Goal: Book appointment/travel/reservation

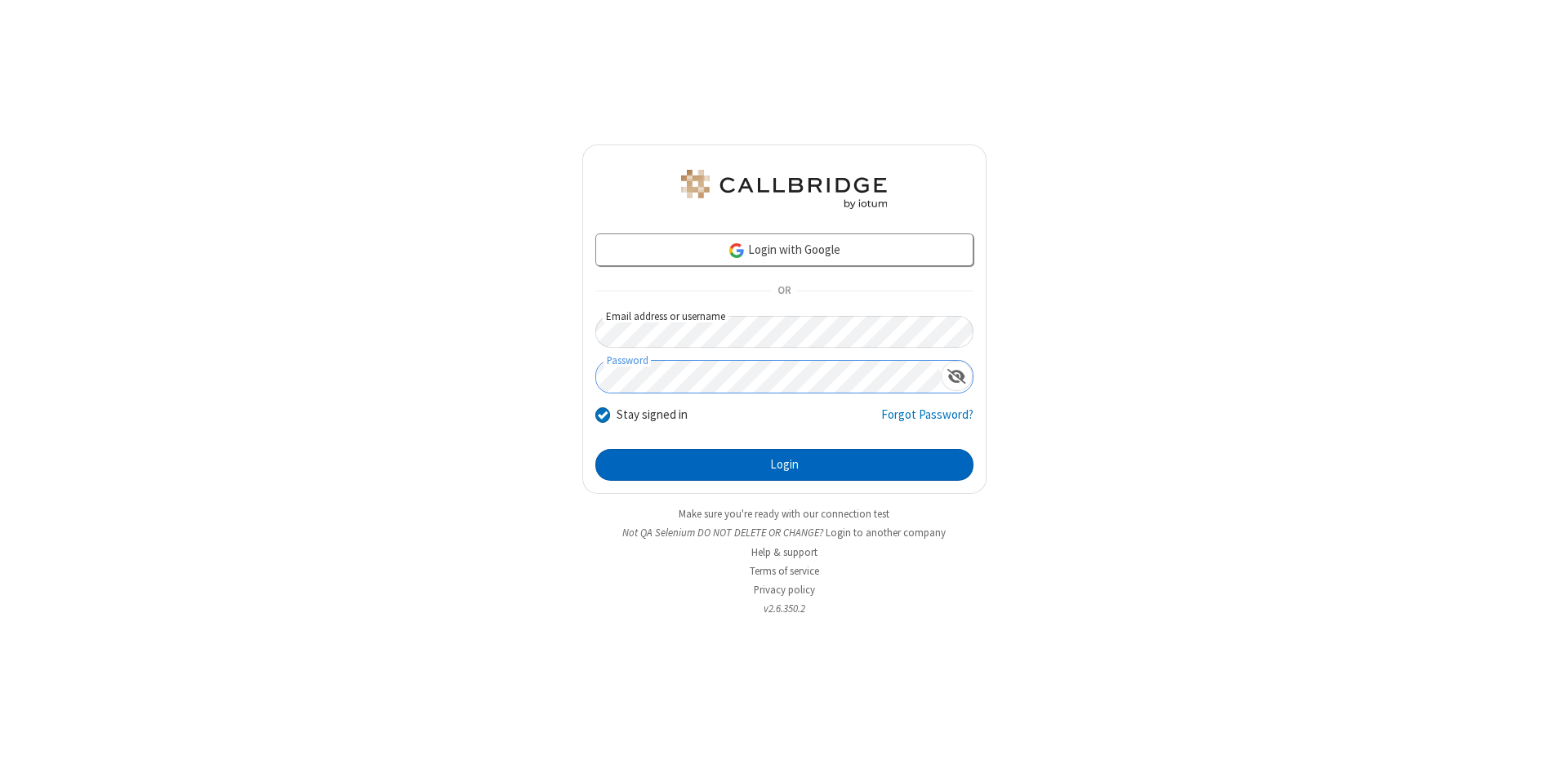
click at [784, 466] on button "Login" at bounding box center [784, 466] width 378 height 33
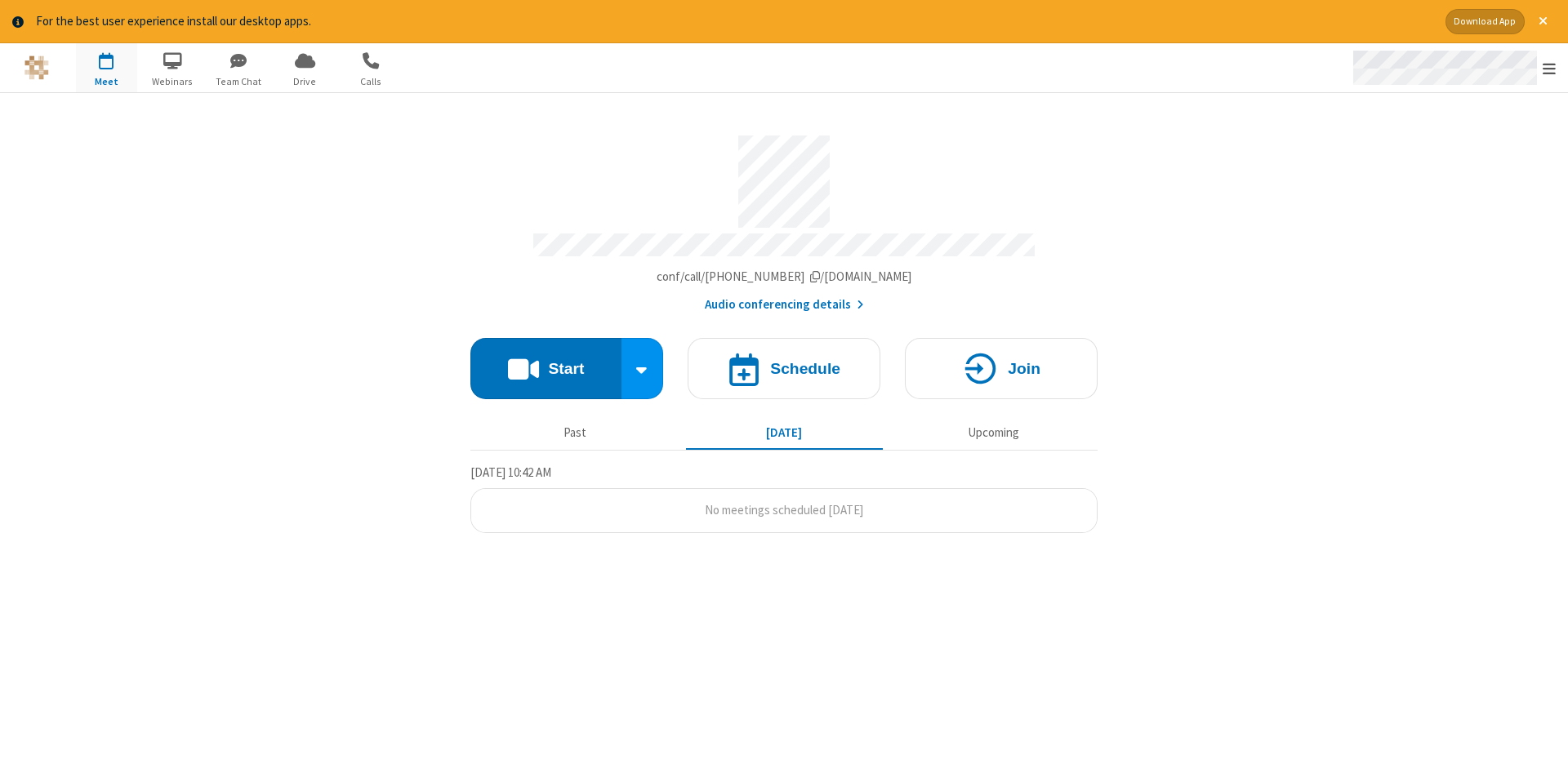
click at [1549, 68] on span "Open menu" at bounding box center [1548, 68] width 13 height 16
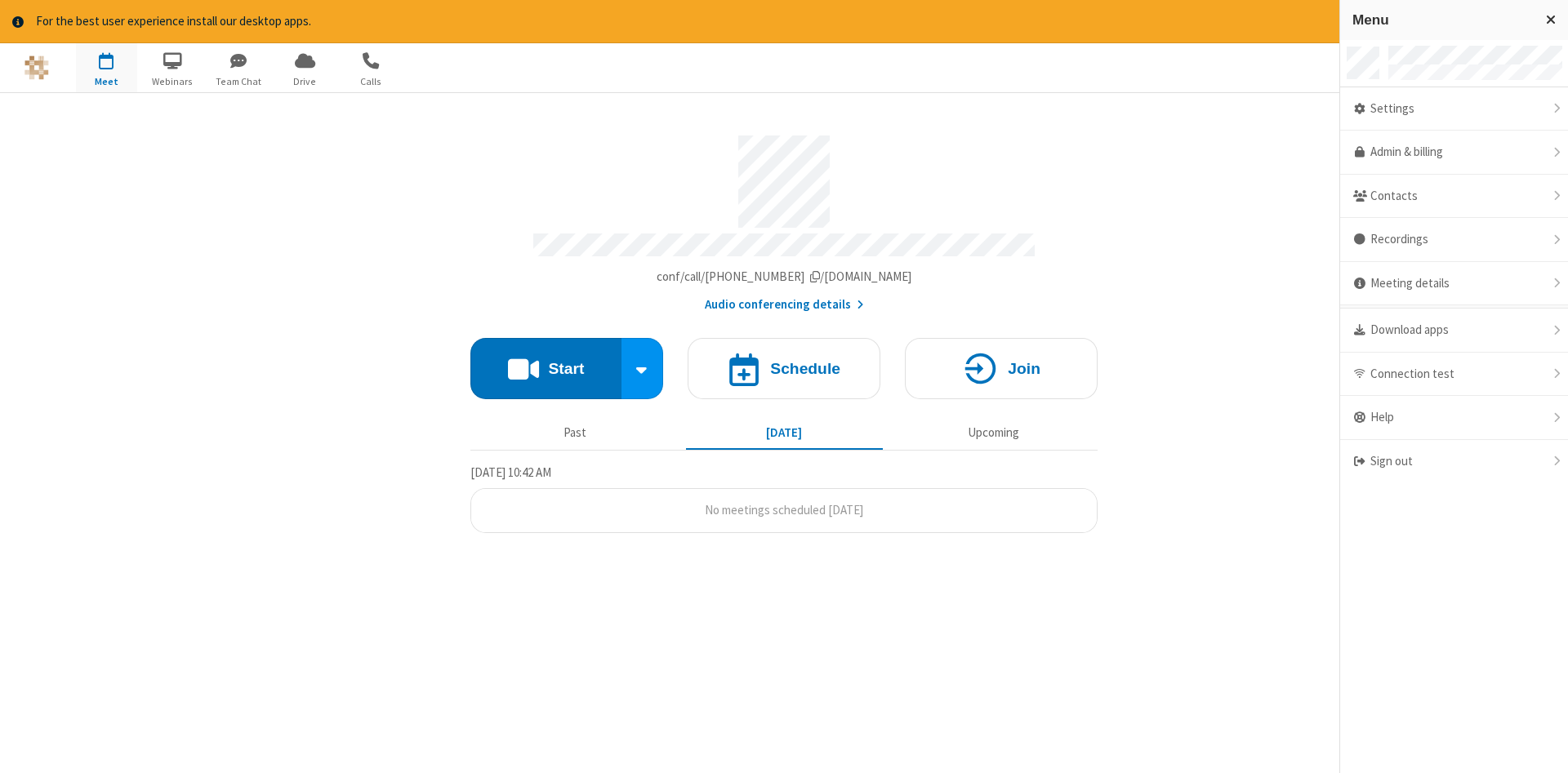
click at [106, 67] on span "button" at bounding box center [107, 60] width 62 height 27
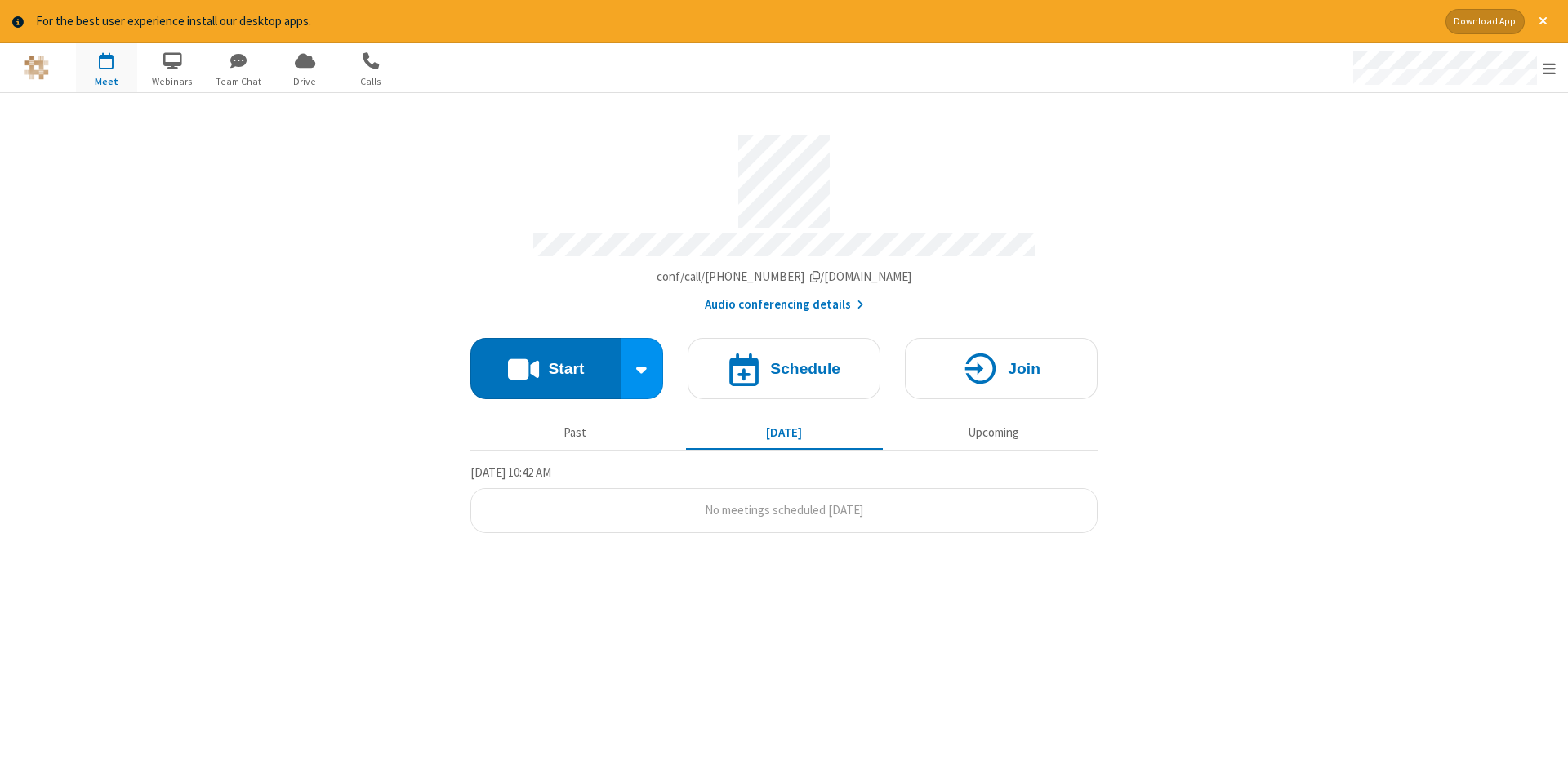
click at [106, 67] on span "button" at bounding box center [107, 60] width 62 height 27
click at [784, 363] on h4 "Schedule" at bounding box center [805, 369] width 70 height 15
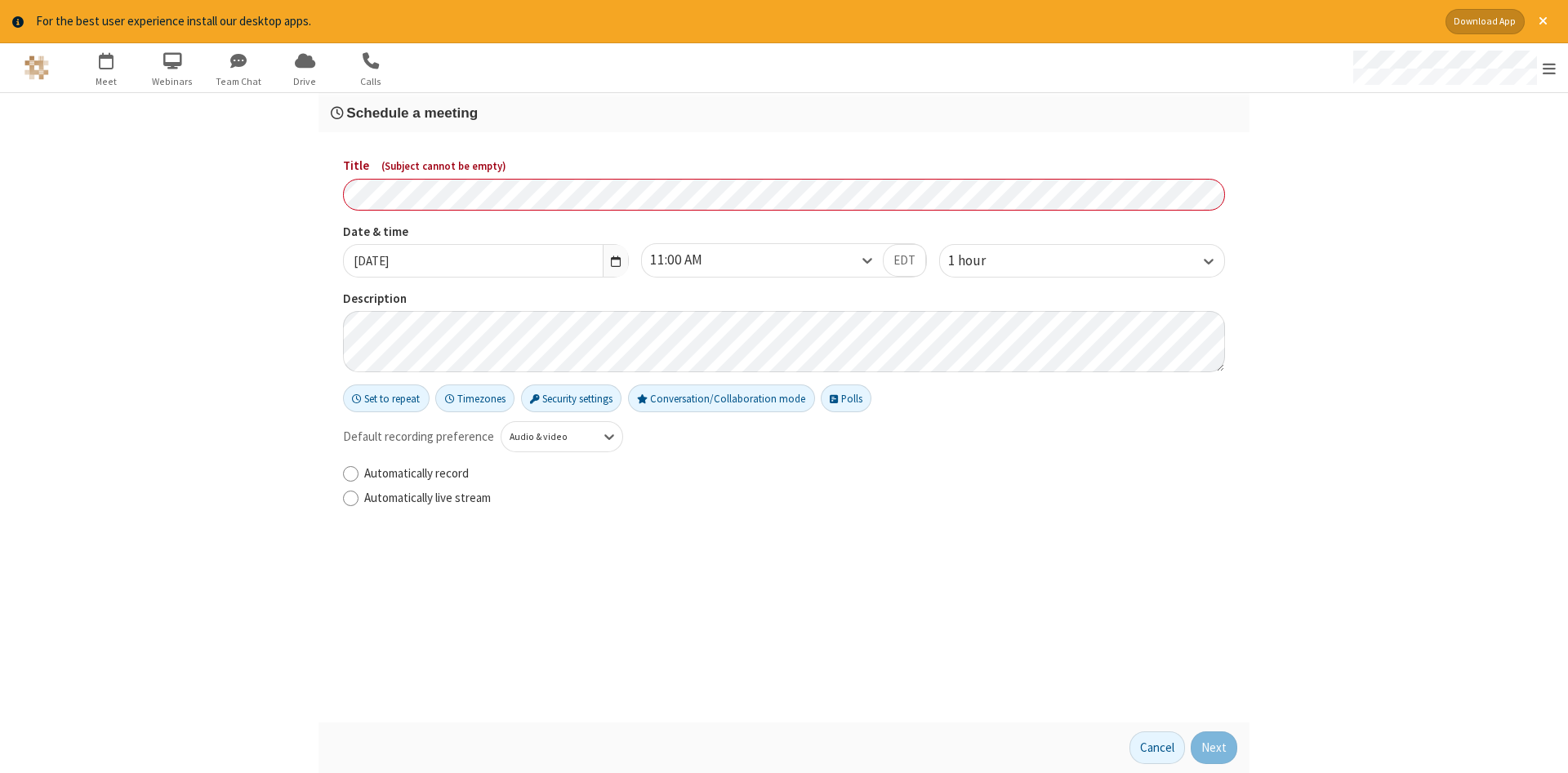
click at [784, 112] on h3 "Schedule a meeting" at bounding box center [783, 113] width 906 height 15
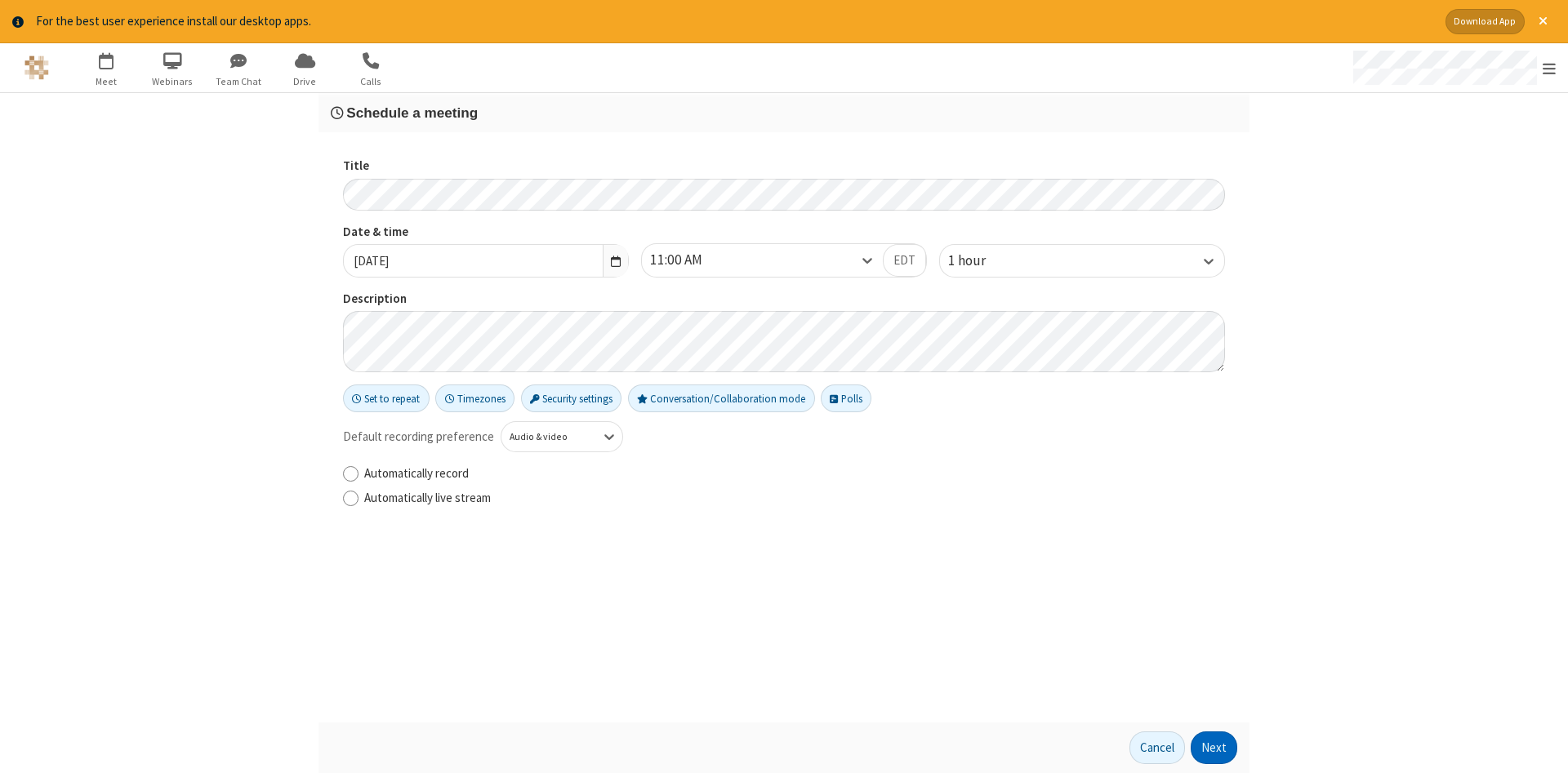
click at [1214, 748] on button "Next" at bounding box center [1214, 748] width 46 height 33
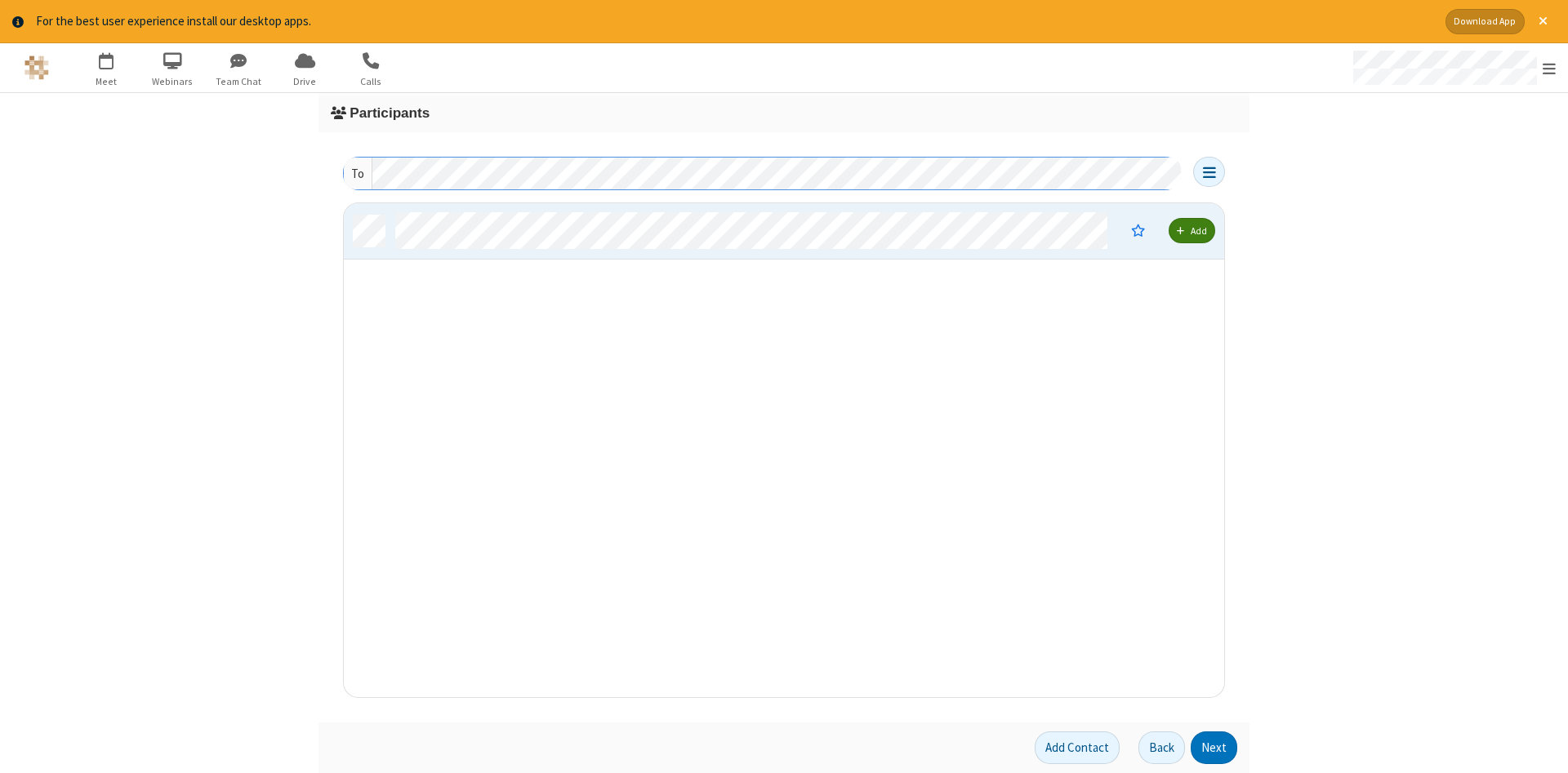
scroll to position [494, 880]
click at [1214, 748] on button "Next" at bounding box center [1214, 748] width 46 height 33
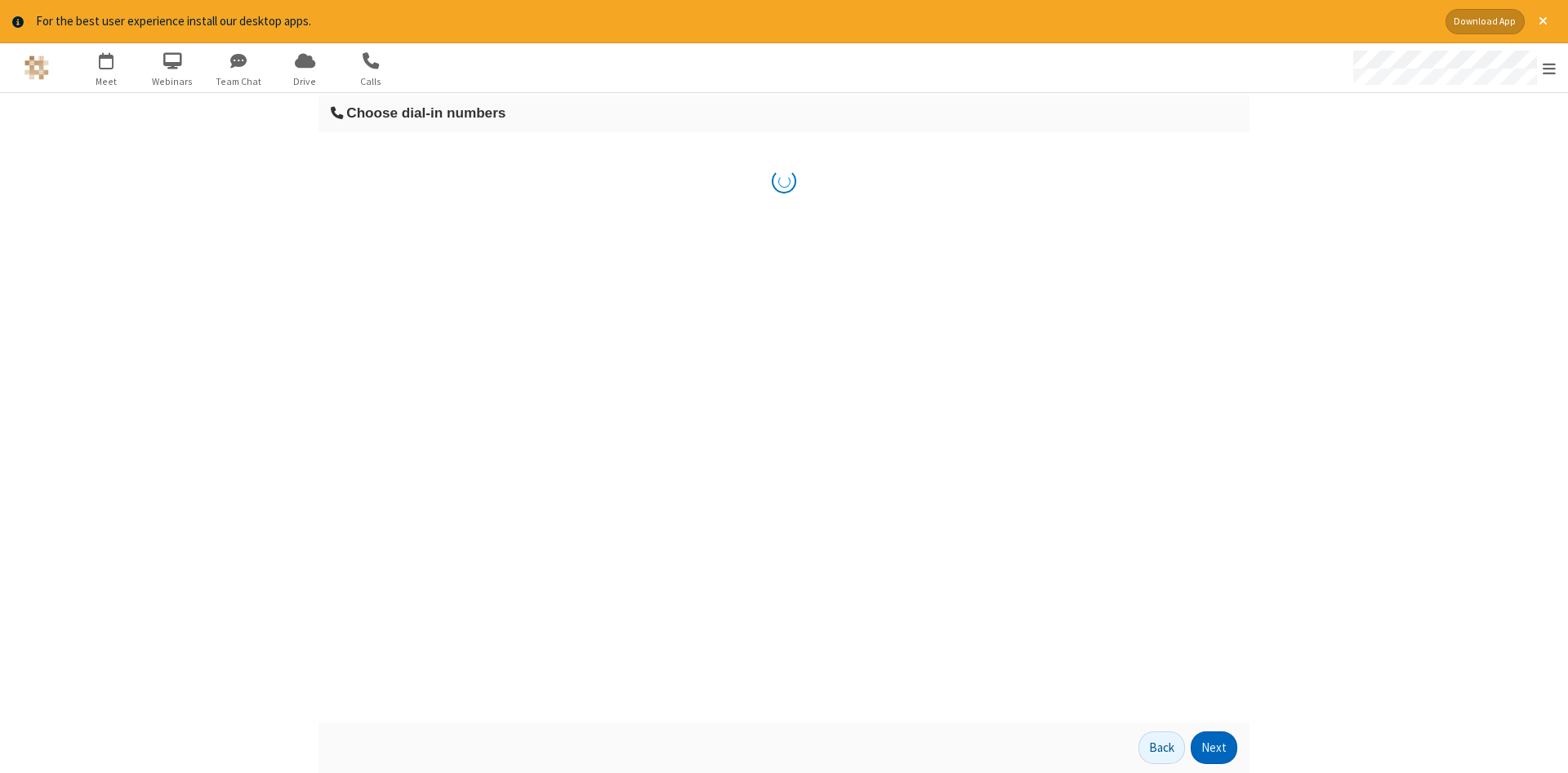
click at [1214, 748] on button "Next" at bounding box center [1214, 748] width 46 height 33
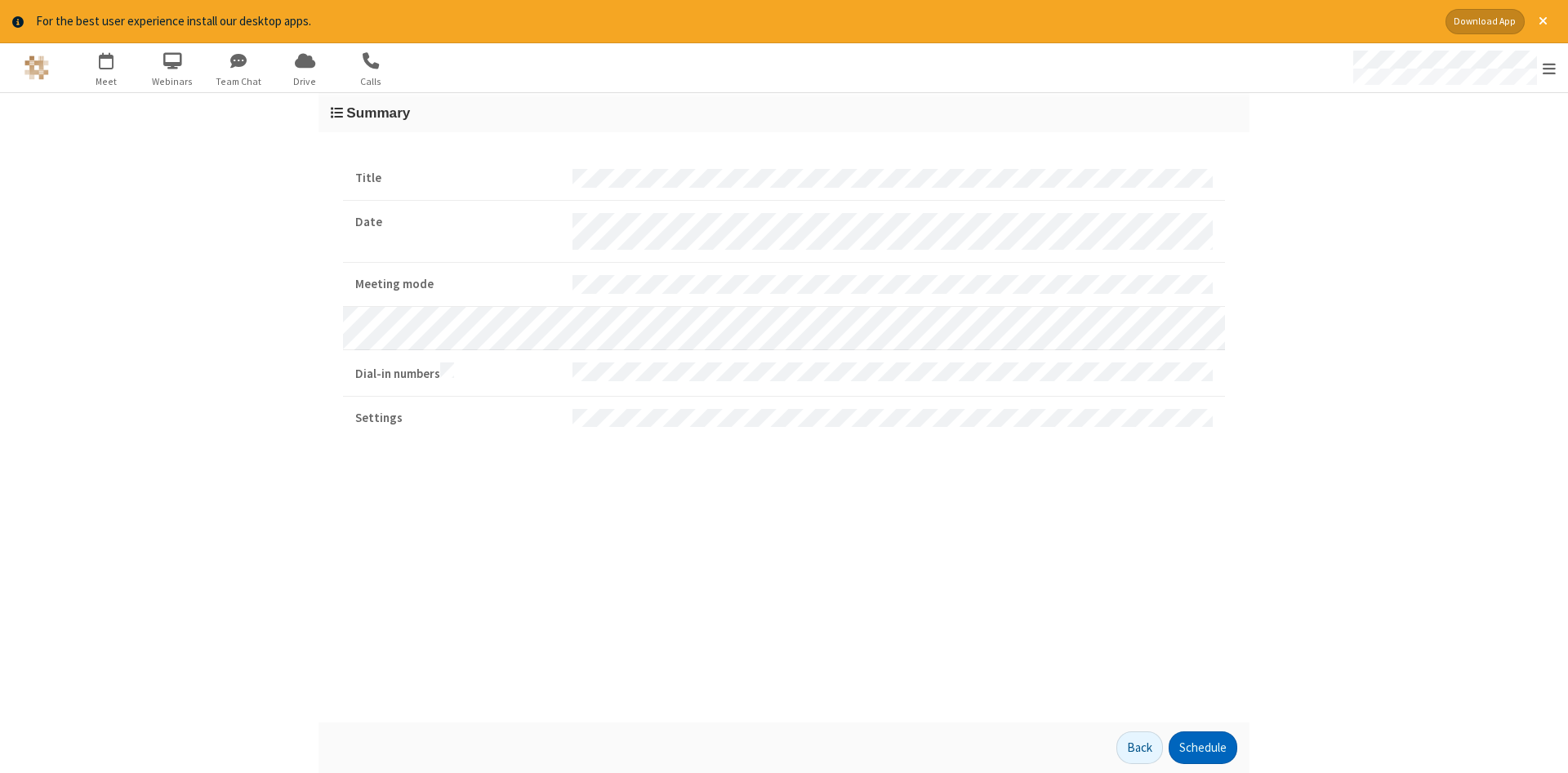
click at [1202, 748] on button "Schedule" at bounding box center [1203, 748] width 68 height 33
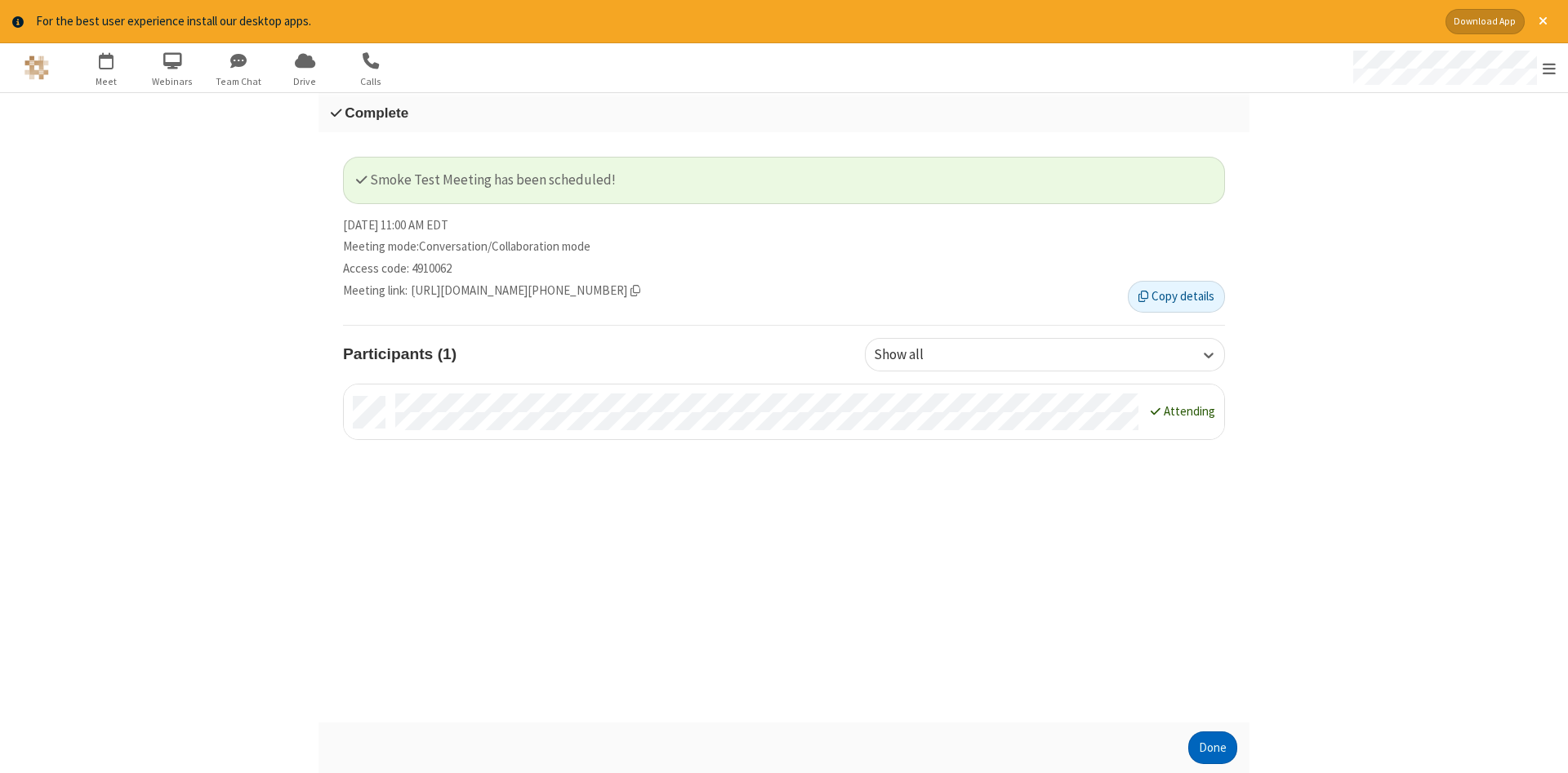
click at [1213, 748] on button "Done" at bounding box center [1212, 748] width 49 height 33
